Goal: Find specific page/section: Find specific page/section

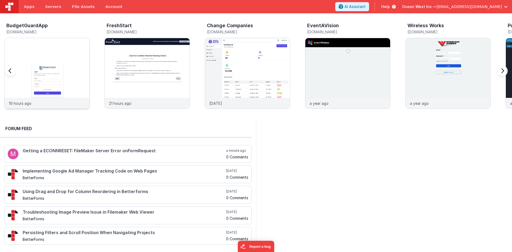
click at [58, 89] on img at bounding box center [47, 80] width 85 height 85
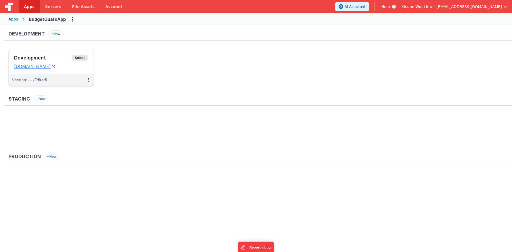
click at [51, 59] on h3 "Development" at bounding box center [43, 57] width 58 height 5
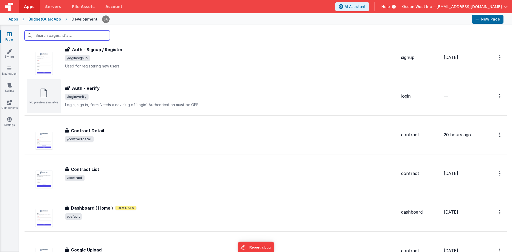
scroll to position [293, 0]
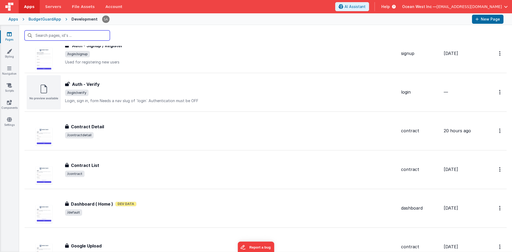
click at [87, 36] on input "text" at bounding box center [67, 35] width 85 height 10
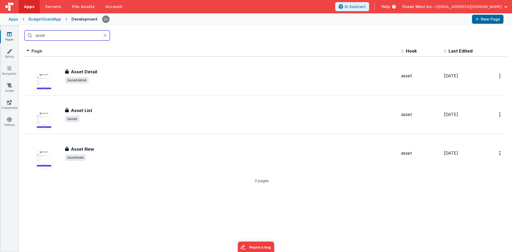
scroll to position [0, 0]
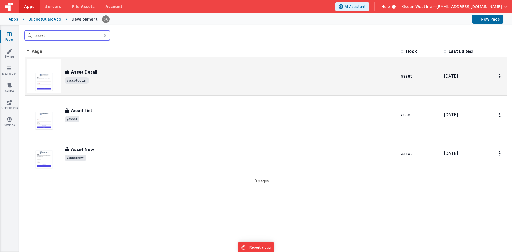
type input "asset"
click at [104, 63] on div "Asset Detail Asset Detail /assetdetail" at bounding box center [212, 76] width 370 height 34
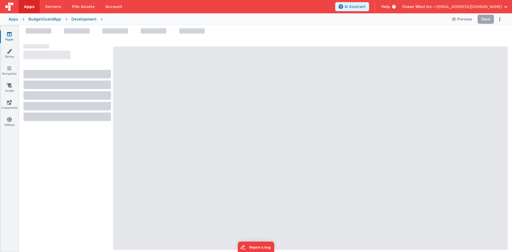
click at [426, 0] on header "Apps Servers File Assets Account Some FUTURE Slot AI Assistant Help Ocean West …" at bounding box center [256, 6] width 512 height 13
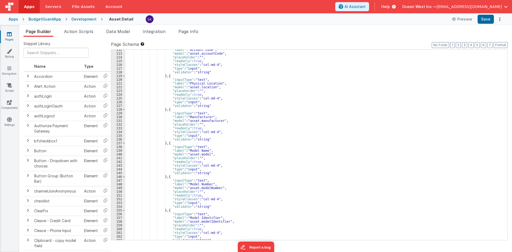
scroll to position [512, 0]
